Goal: Find specific page/section: Find specific page/section

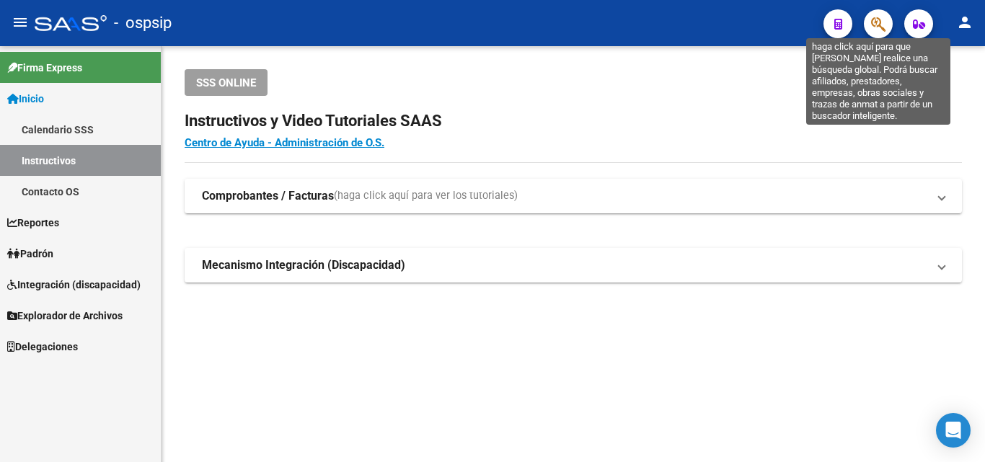
click at [882, 23] on icon "button" at bounding box center [878, 24] width 14 height 17
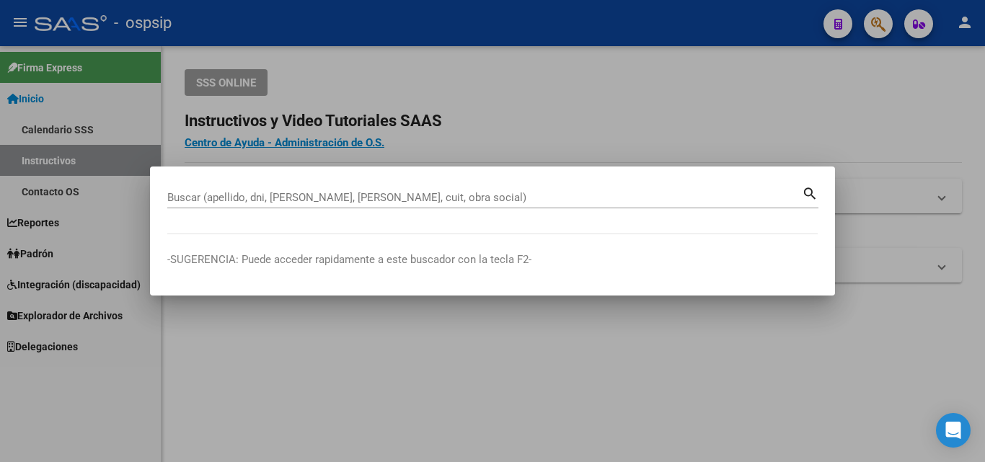
click at [321, 180] on mat-dialog-container "Buscar (apellido, dni, [PERSON_NAME], nro traspaso, cuit, obra social) search -…" at bounding box center [492, 231] width 685 height 129
click at [340, 180] on mat-dialog-container "Buscar (apellido, dni, [PERSON_NAME], nro traspaso, cuit, obra social) search -…" at bounding box center [492, 231] width 685 height 129
click at [234, 204] on div "Buscar (apellido, dni, [PERSON_NAME], [PERSON_NAME], cuit, obra social)" at bounding box center [484, 198] width 635 height 22
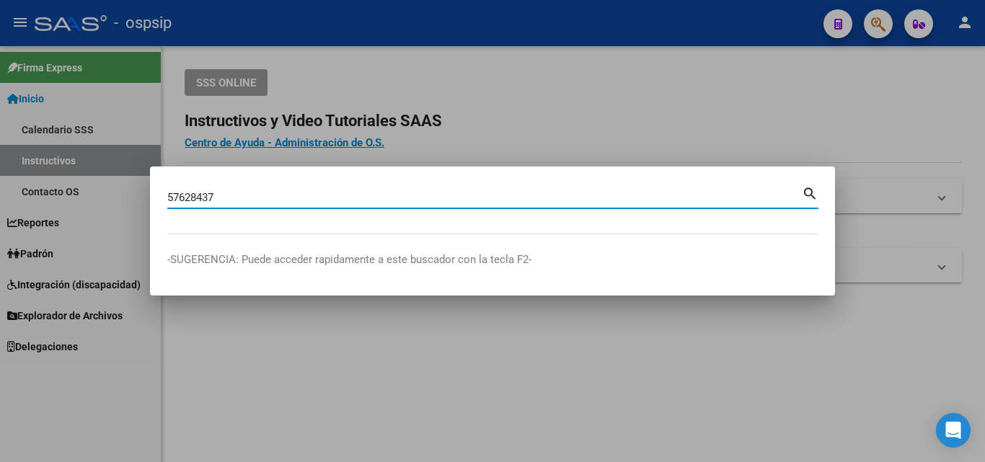
type input "57628437"
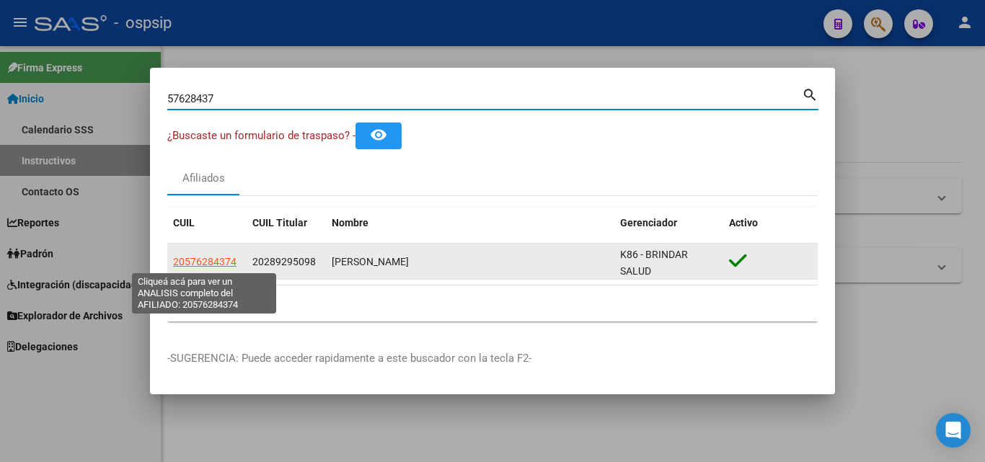
click at [193, 257] on span "20576284374" at bounding box center [204, 262] width 63 height 12
type textarea "20576284374"
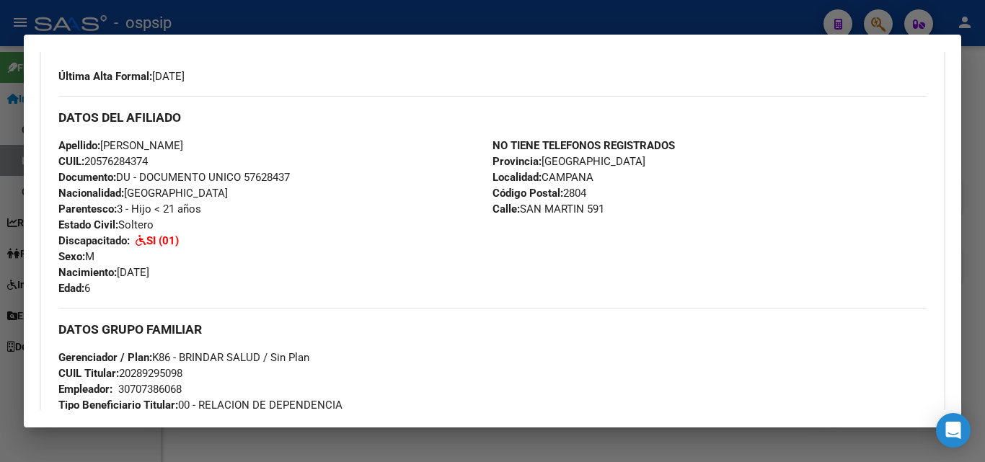
scroll to position [433, 0]
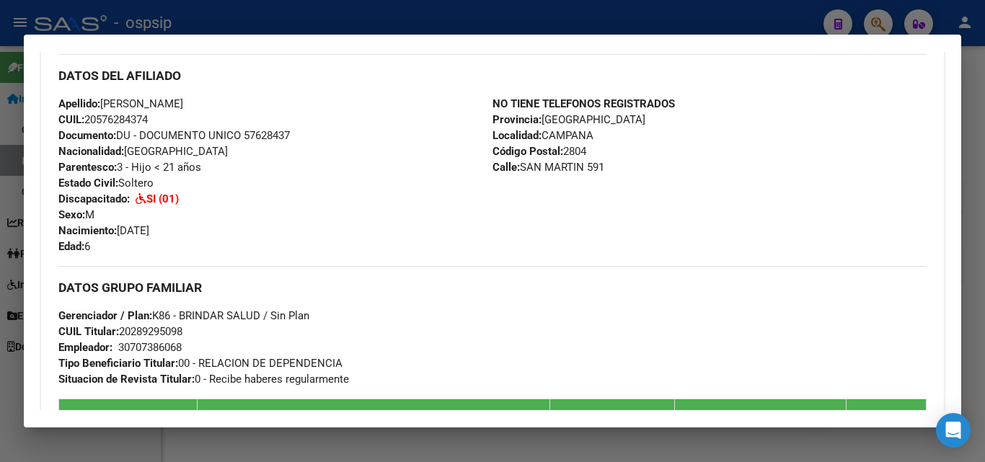
click at [681, 19] on div at bounding box center [492, 231] width 985 height 462
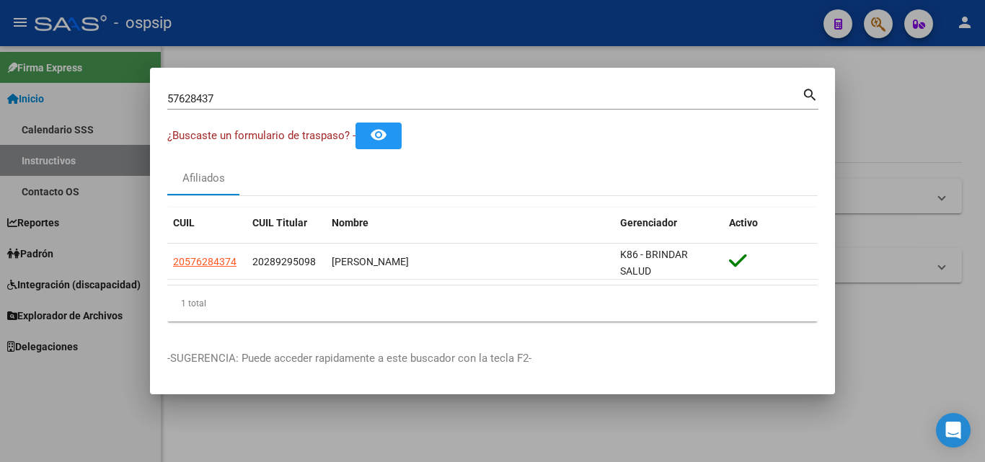
click at [671, 34] on div at bounding box center [492, 231] width 985 height 462
